Goal: Information Seeking & Learning: Learn about a topic

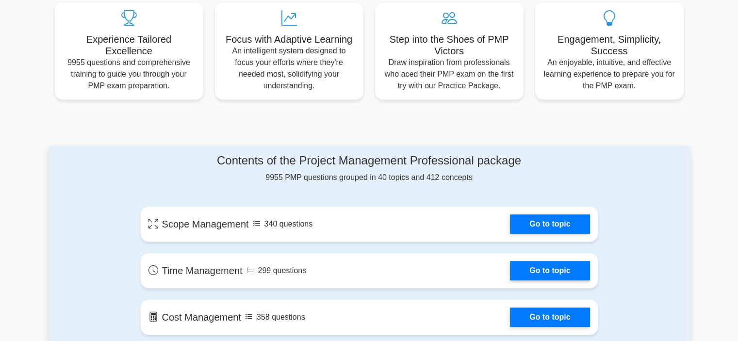
scroll to position [485, 0]
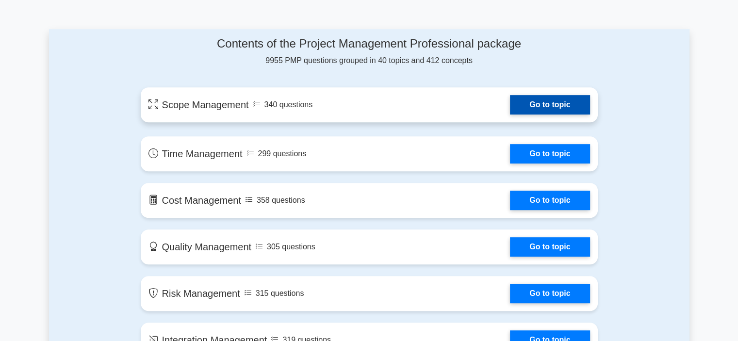
click at [559, 103] on link "Go to topic" at bounding box center [550, 104] width 80 height 19
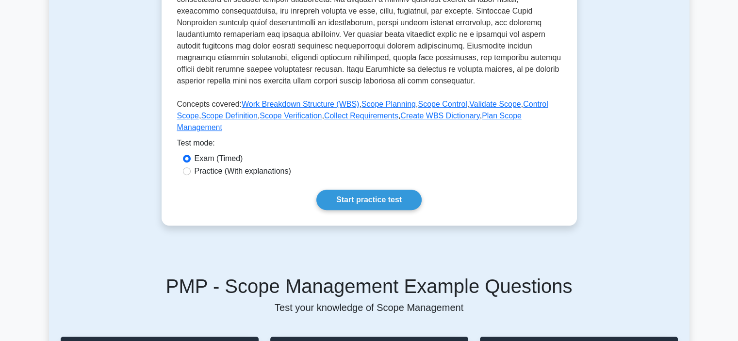
scroll to position [340, 0]
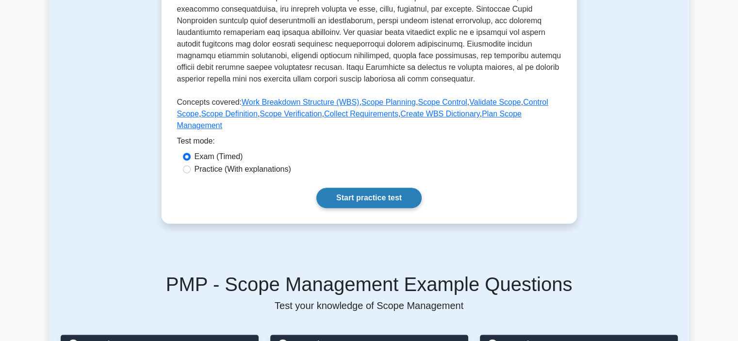
click at [377, 188] on link "Start practice test" at bounding box center [368, 198] width 105 height 20
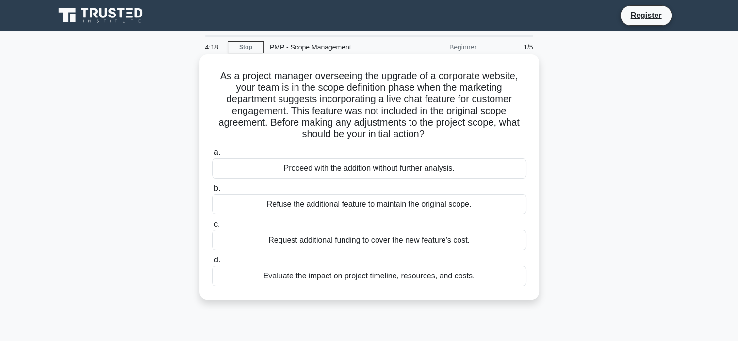
click at [447, 278] on div "Evaluate the impact on project timeline, resources, and costs." at bounding box center [369, 276] width 314 height 20
click at [212, 263] on input "d. Evaluate the impact on project timeline, resources, and costs." at bounding box center [212, 260] width 0 height 6
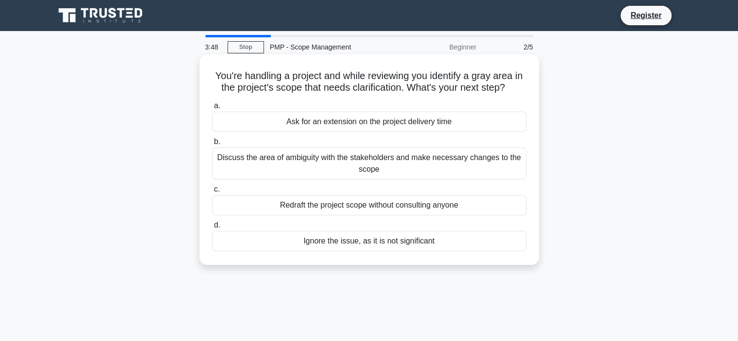
click at [418, 163] on div "Discuss the area of ambiguity with the stakeholders and make necessary changes …" at bounding box center [369, 163] width 314 height 32
click at [212, 145] on input "b. Discuss the area of ambiguity with the stakeholders and make necessary chang…" at bounding box center [212, 142] width 0 height 6
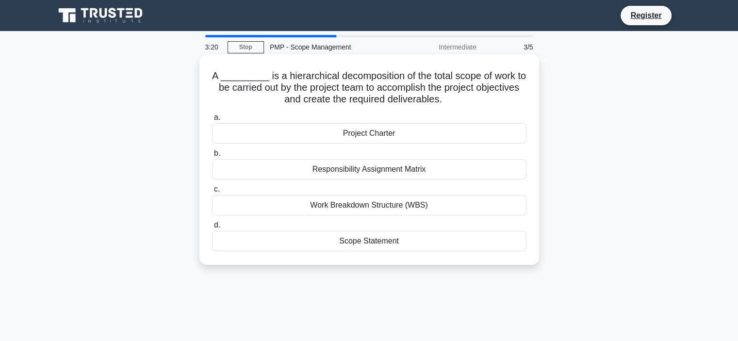
click at [409, 205] on div "Work Breakdown Structure (WBS)" at bounding box center [369, 205] width 314 height 20
click at [212, 193] on input "c. Work Breakdown Structure (WBS)" at bounding box center [212, 189] width 0 height 6
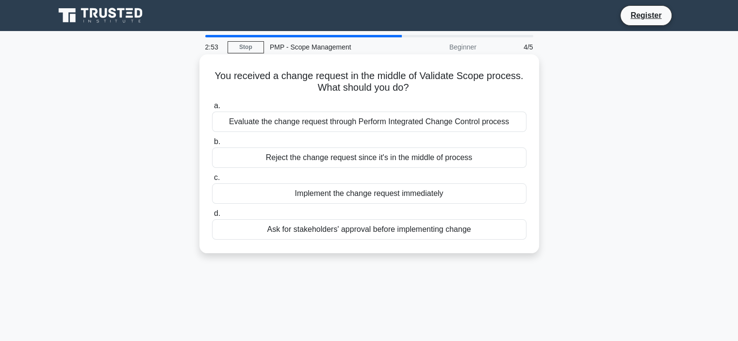
click at [406, 233] on div "Ask for stakeholders' approval before implementing change" at bounding box center [369, 229] width 314 height 20
click at [212, 217] on input "d. Ask for stakeholders' approval before implementing change" at bounding box center [212, 214] width 0 height 6
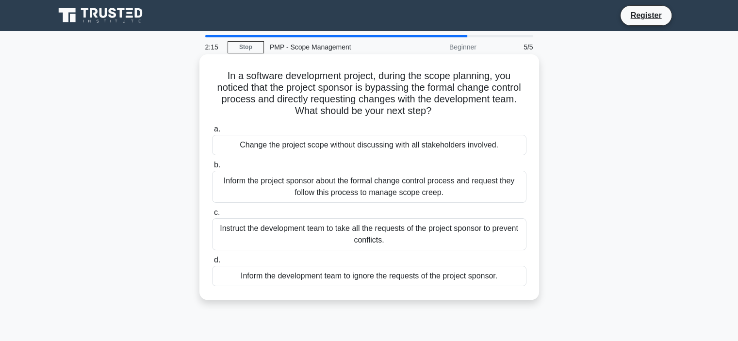
click at [407, 188] on div "Inform the project sponsor about the formal change control process and request …" at bounding box center [369, 187] width 314 height 32
click at [259, 192] on div "Inform the project sponsor about the formal change control process and request …" at bounding box center [369, 187] width 314 height 32
click at [212, 168] on input "b. Inform the project sponsor about the formal change control process and reque…" at bounding box center [212, 165] width 0 height 6
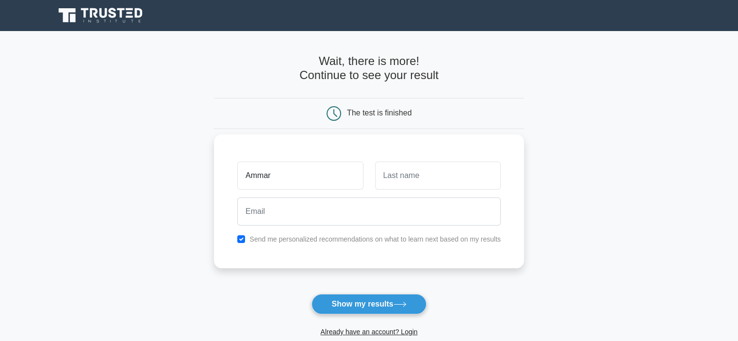
type input "Ammar"
click at [406, 176] on input "text" at bounding box center [438, 176] width 126 height 28
type input "Alshami"
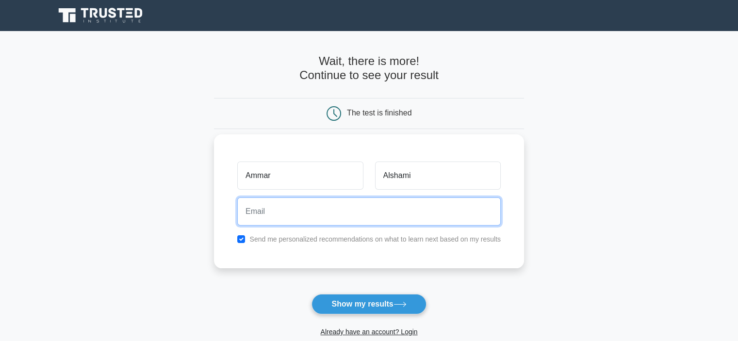
click at [367, 206] on input "email" at bounding box center [368, 211] width 263 height 28
type input "[EMAIL_ADDRESS][DOMAIN_NAME]"
click at [311, 294] on button "Show my results" at bounding box center [368, 304] width 115 height 20
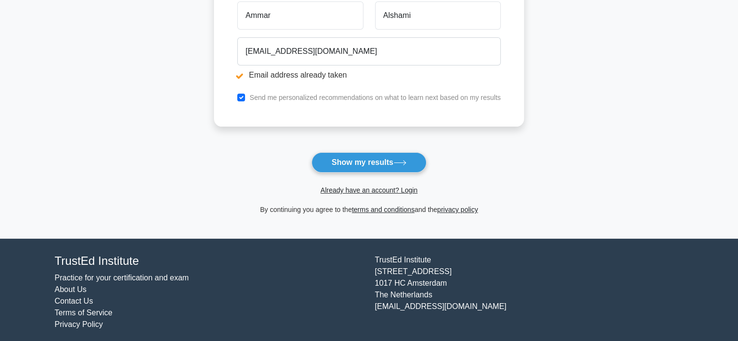
scroll to position [200, 0]
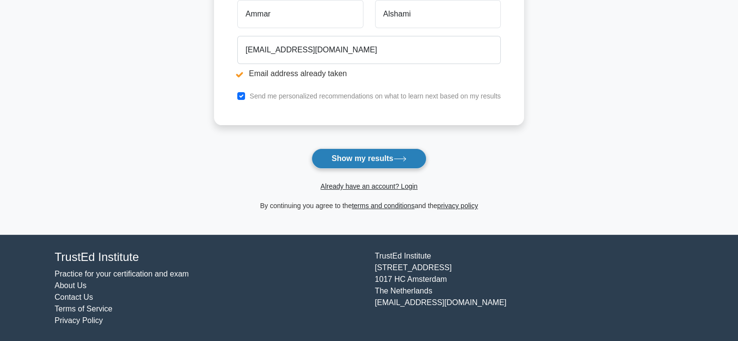
click at [376, 155] on button "Show my results" at bounding box center [368, 158] width 115 height 20
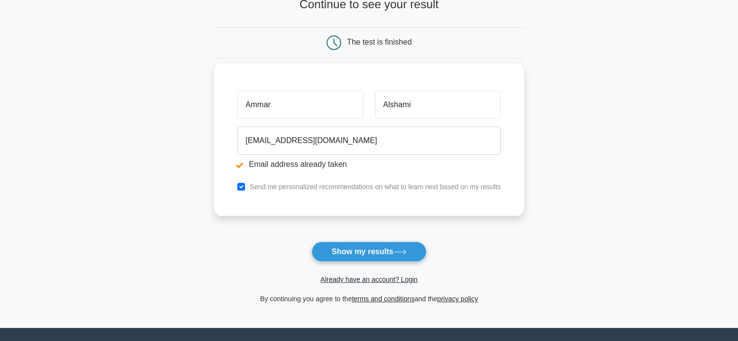
scroll to position [49, 0]
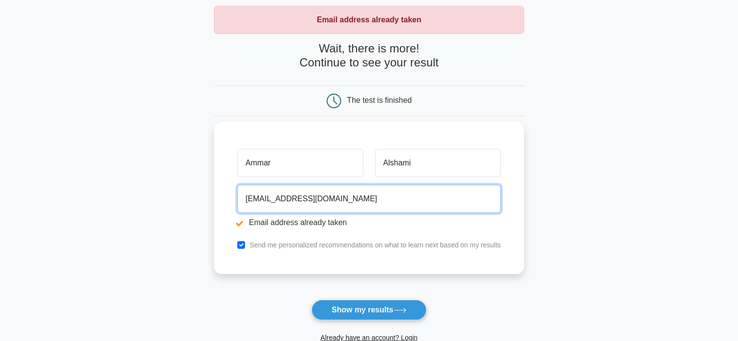
click at [245, 199] on input "[EMAIL_ADDRESS][DOMAIN_NAME]" at bounding box center [368, 199] width 263 height 28
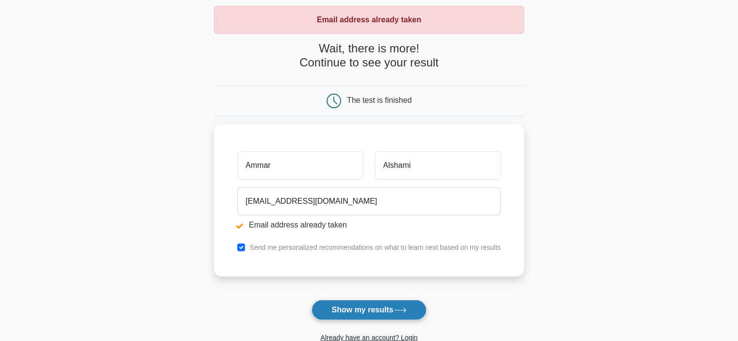
click at [378, 304] on button "Show my results" at bounding box center [368, 310] width 115 height 20
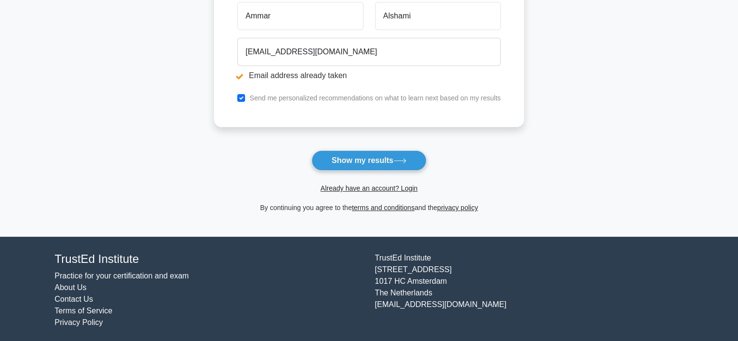
scroll to position [200, 0]
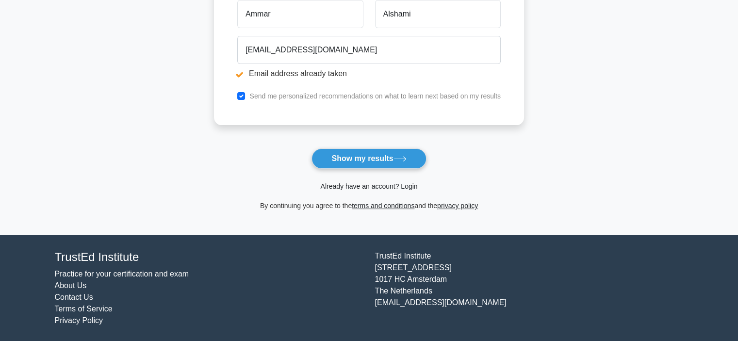
click at [377, 185] on link "Already have an account? Login" at bounding box center [368, 186] width 97 height 8
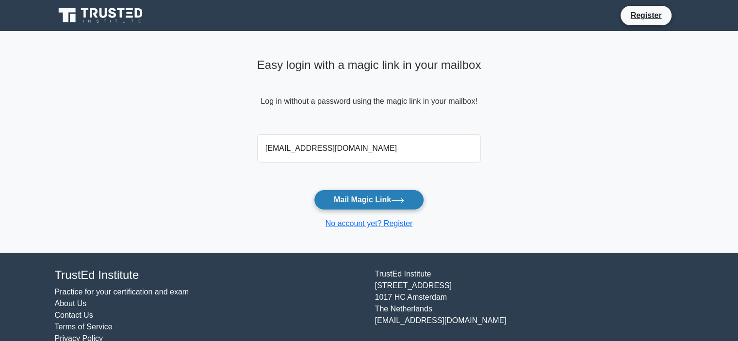
type input "[EMAIL_ADDRESS][DOMAIN_NAME]"
click at [398, 203] on button "Mail Magic Link" at bounding box center [369, 200] width 110 height 20
